Goal: Task Accomplishment & Management: Manage account settings

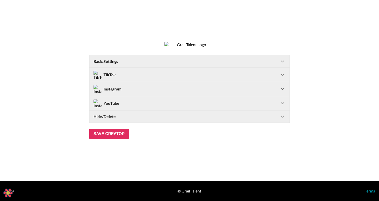
select select "USD"
click at [114, 64] on strong "Basic Settings" at bounding box center [106, 61] width 25 height 5
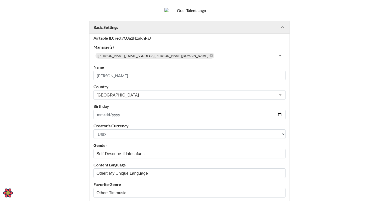
click at [122, 33] on Settings-header "Basic Settings" at bounding box center [190, 27] width 200 height 12
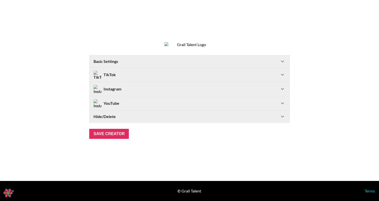
click at [131, 63] on div "Basic Settings" at bounding box center [187, 61] width 186 height 5
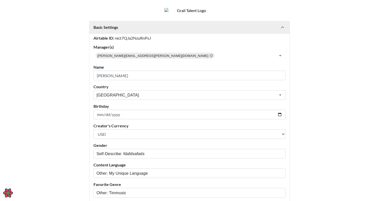
click at [128, 33] on Settings-header "Basic Settings" at bounding box center [190, 27] width 200 height 12
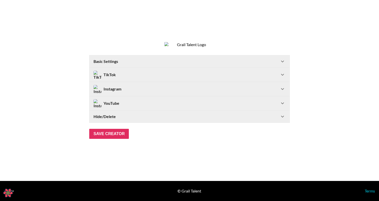
click at [124, 72] on div "TikTok" at bounding box center [190, 75] width 200 height 14
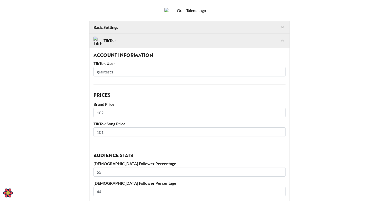
click at [127, 45] on div "TikTok" at bounding box center [187, 41] width 186 height 8
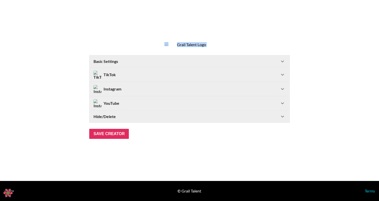
drag, startPoint x: 178, startPoint y: 41, endPoint x: 158, endPoint y: 42, distance: 20.1
click at [158, 42] on section "Basic Settings Airtable ID: rect7QJa2NzuRnPsJ Manager(s) timothy.noetzel@gmail.…" at bounding box center [189, 90] width 379 height 181
click at [139, 41] on section "Basic Settings Airtable ID: rect7QJa2NzuRnPsJ Manager(s) timothy.noetzel@gmail.…" at bounding box center [189, 90] width 379 height 181
click at [147, 63] on div "Basic Settings" at bounding box center [187, 61] width 186 height 5
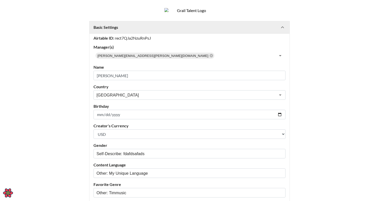
click at [164, 30] on div "Basic Settings" at bounding box center [187, 27] width 186 height 5
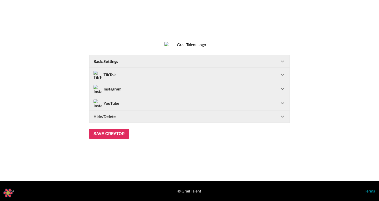
click at [148, 74] on div "TikTok" at bounding box center [187, 75] width 186 height 8
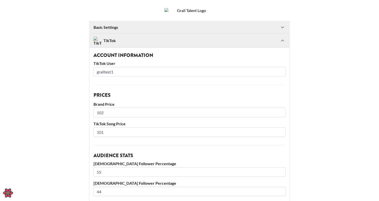
click at [142, 45] on div "TikTok" at bounding box center [187, 41] width 186 height 8
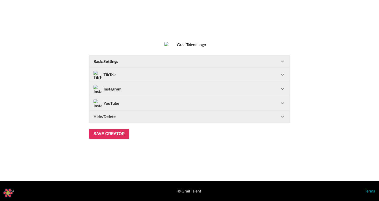
click at [133, 59] on Settings-header "Basic Settings" at bounding box center [190, 61] width 200 height 12
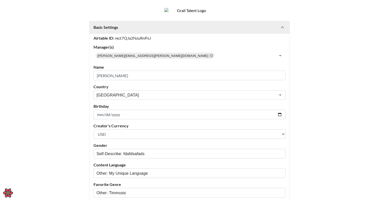
click at [142, 30] on div "Basic Settings" at bounding box center [187, 27] width 186 height 5
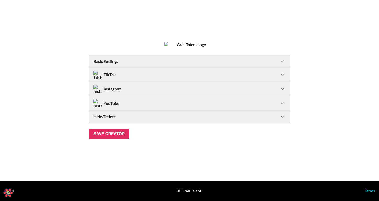
drag, startPoint x: 139, startPoint y: 18, endPoint x: 226, endPoint y: 47, distance: 91.2
click at [226, 47] on section "Basic Settings Airtable ID: rect7QJa2NzuRnPsJ Manager(s) timothy.noetzel@gmail.…" at bounding box center [189, 90] width 379 height 181
click at [231, 49] on section "Basic Settings Airtable ID: rect7QJa2NzuRnPsJ Manager(s) timothy.noetzel@gmail.…" at bounding box center [189, 90] width 379 height 181
click at [202, 47] on img at bounding box center [190, 44] width 50 height 5
